Goal: Information Seeking & Learning: Learn about a topic

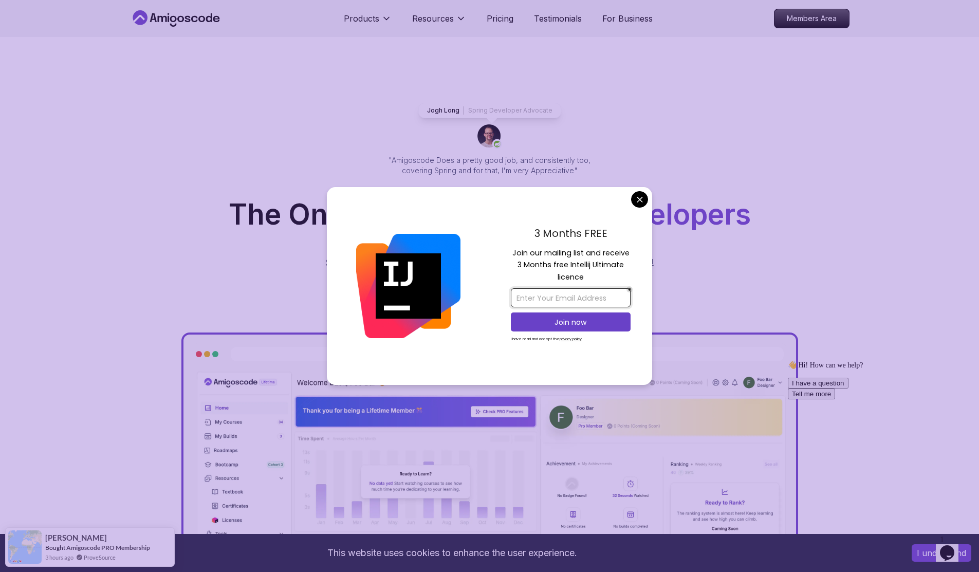
click at [594, 301] on input "email" at bounding box center [571, 297] width 120 height 19
type input "[EMAIL_ADDRESS][DOMAIN_NAME]"
click at [581, 330] on button "Join now" at bounding box center [571, 322] width 120 height 19
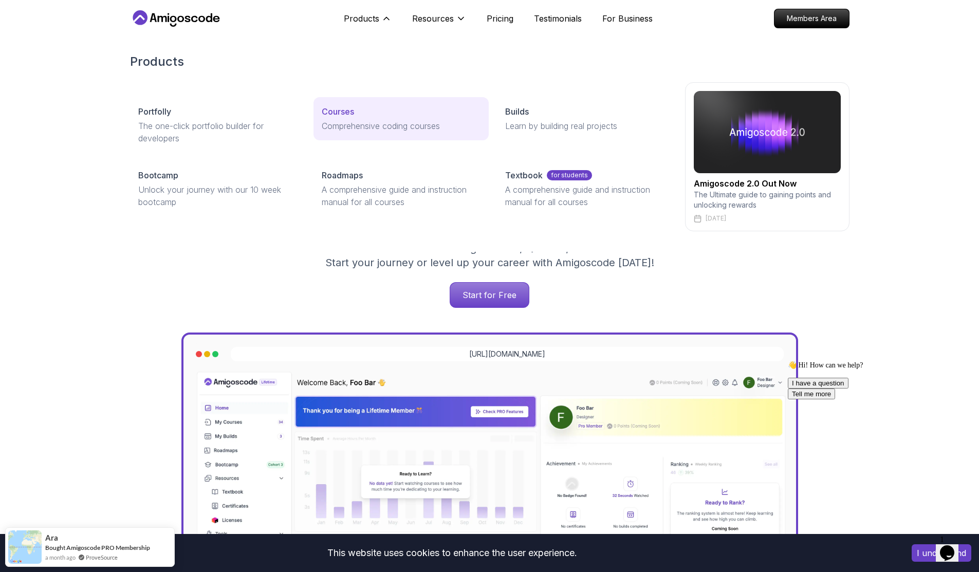
click at [359, 124] on p "Comprehensive coding courses" at bounding box center [401, 126] width 159 height 12
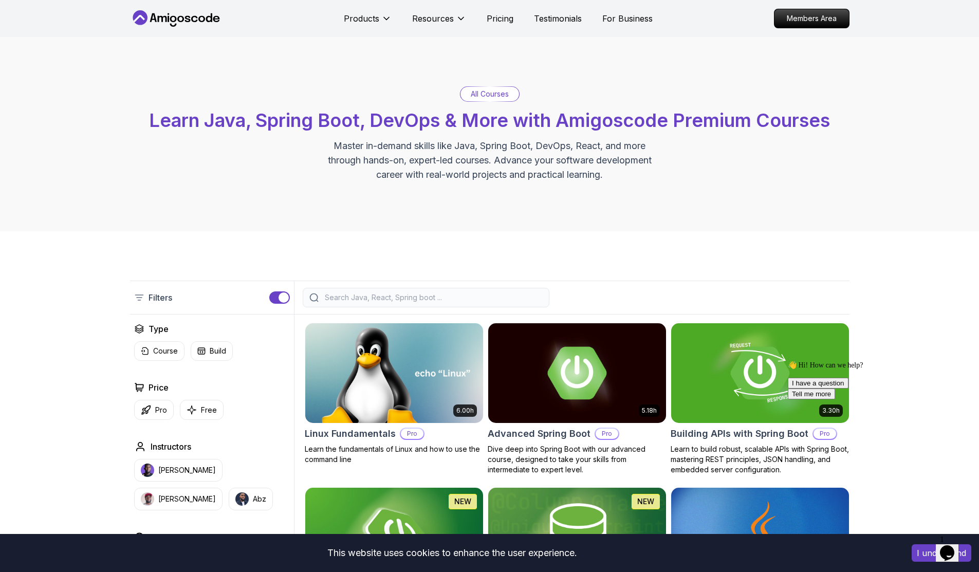
click at [359, 296] on input "search" at bounding box center [433, 298] width 220 height 10
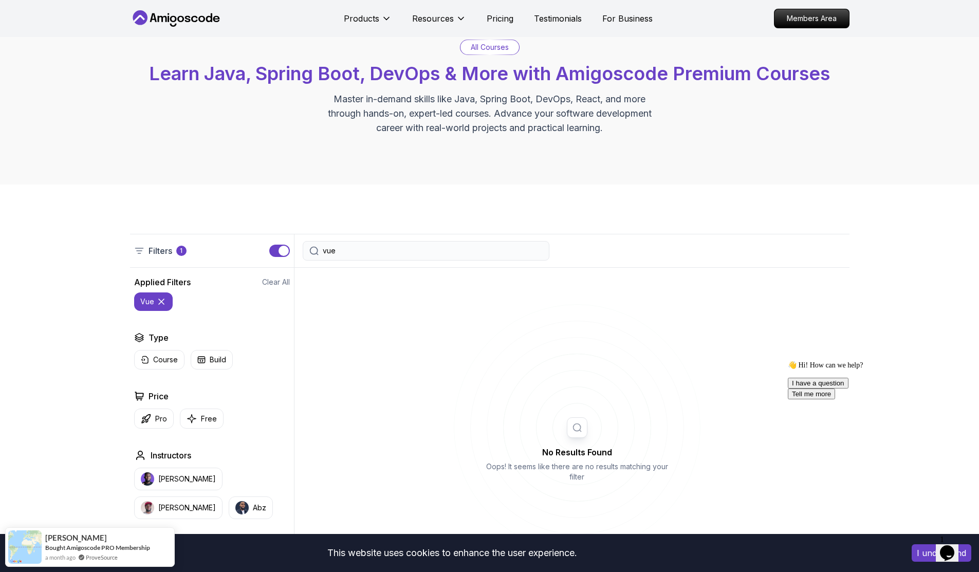
scroll to position [137, 0]
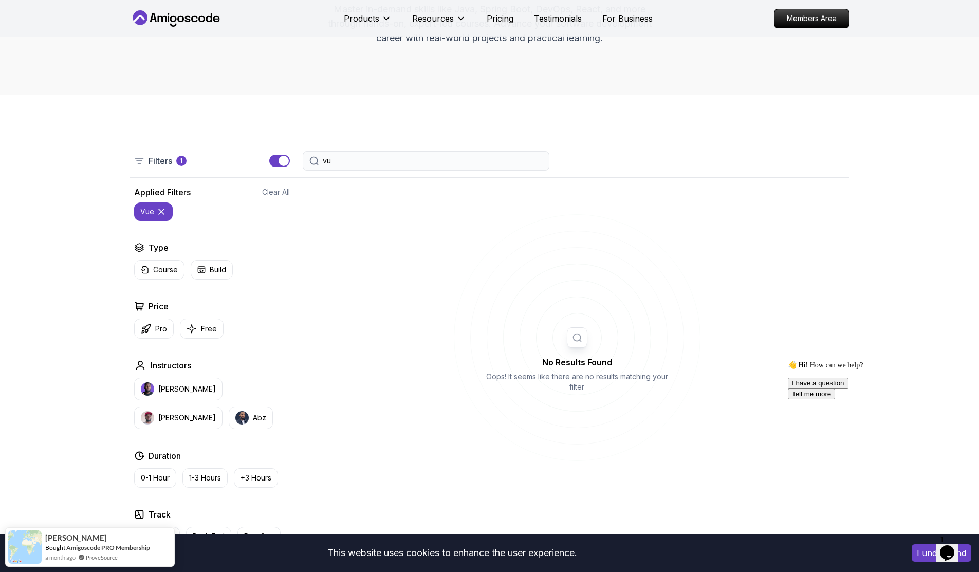
type input "v"
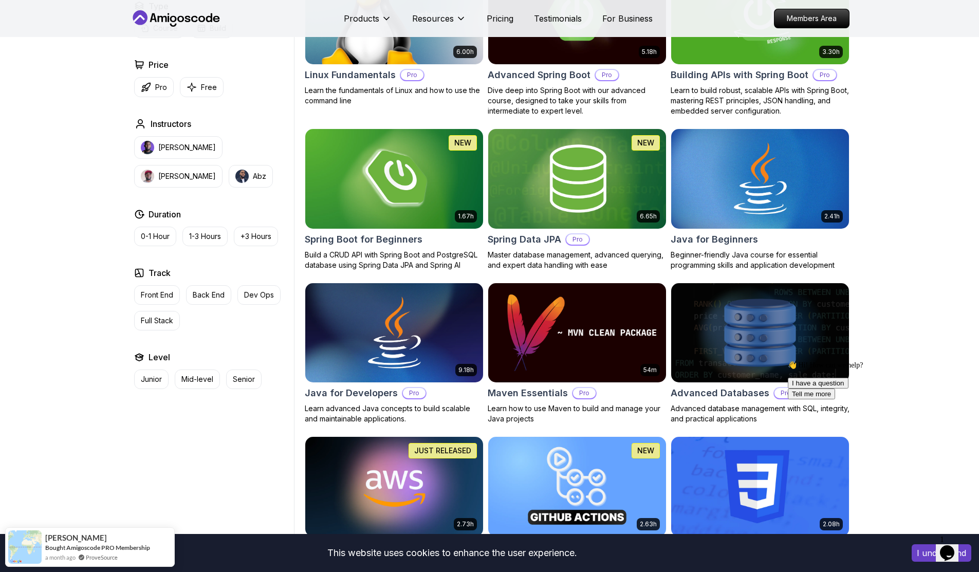
scroll to position [370, 0]
